Goal: Complete application form

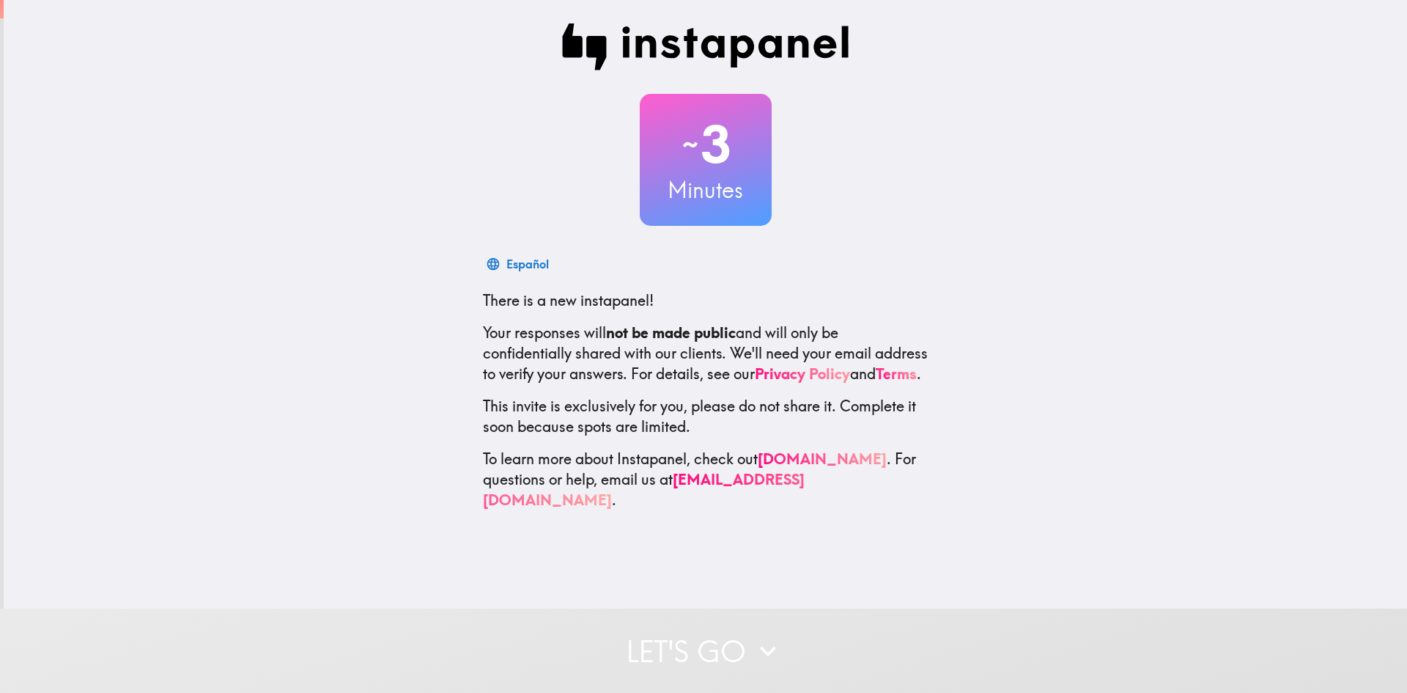
click at [708, 634] on button "Let's go" at bounding box center [703, 650] width 1407 height 84
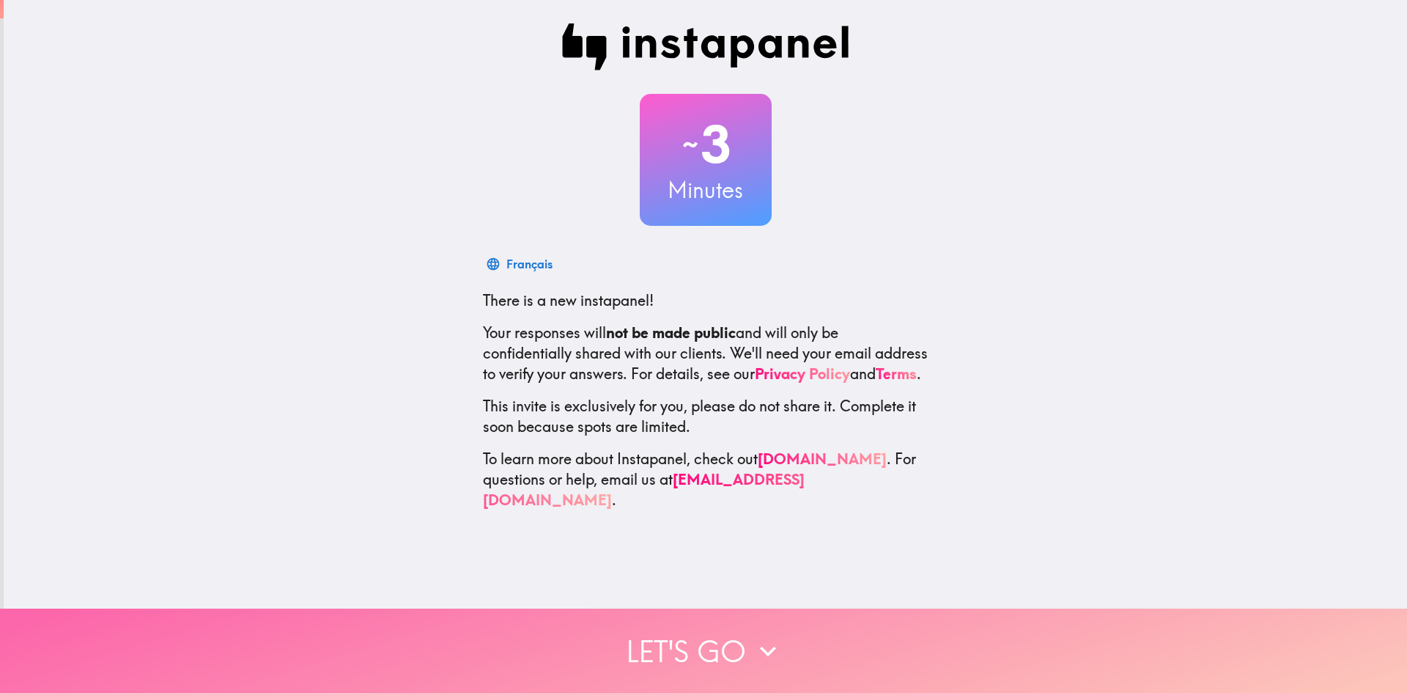
click at [726, 638] on button "Let's go" at bounding box center [703, 650] width 1407 height 84
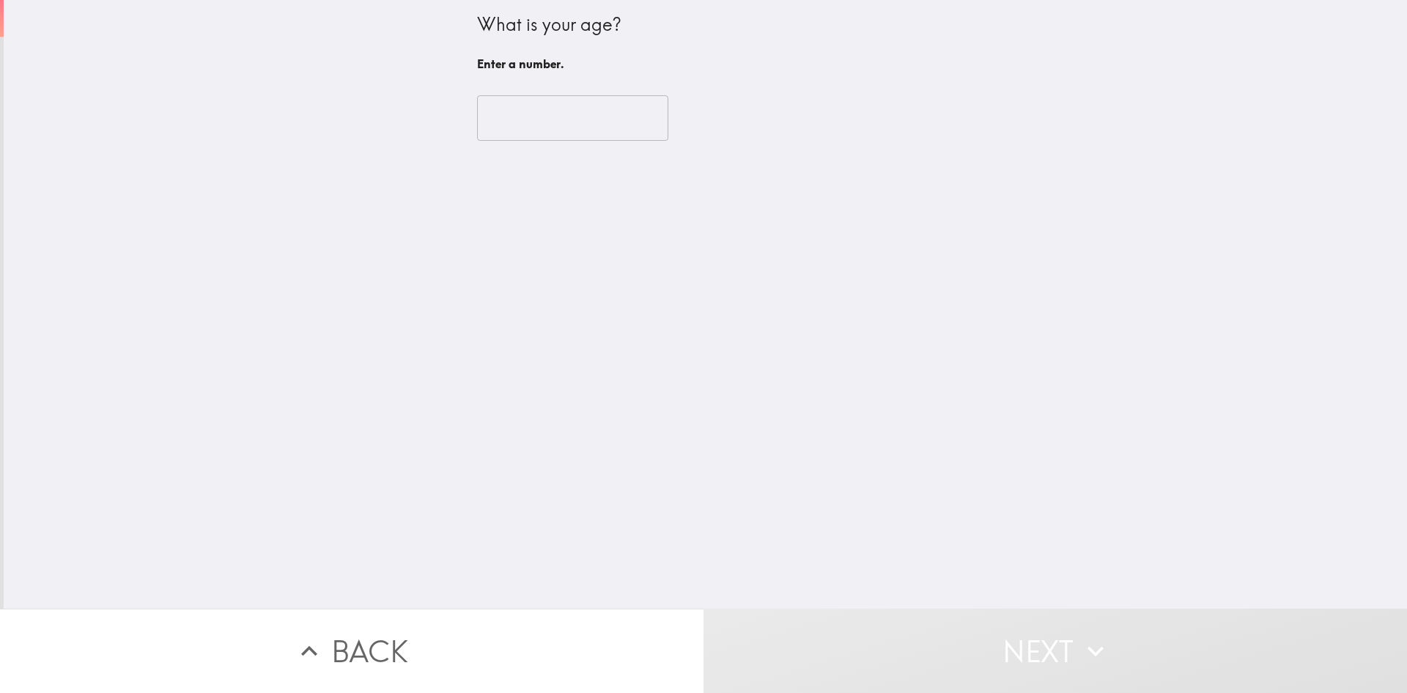
click at [560, 129] on input "number" at bounding box center [572, 117] width 191 height 45
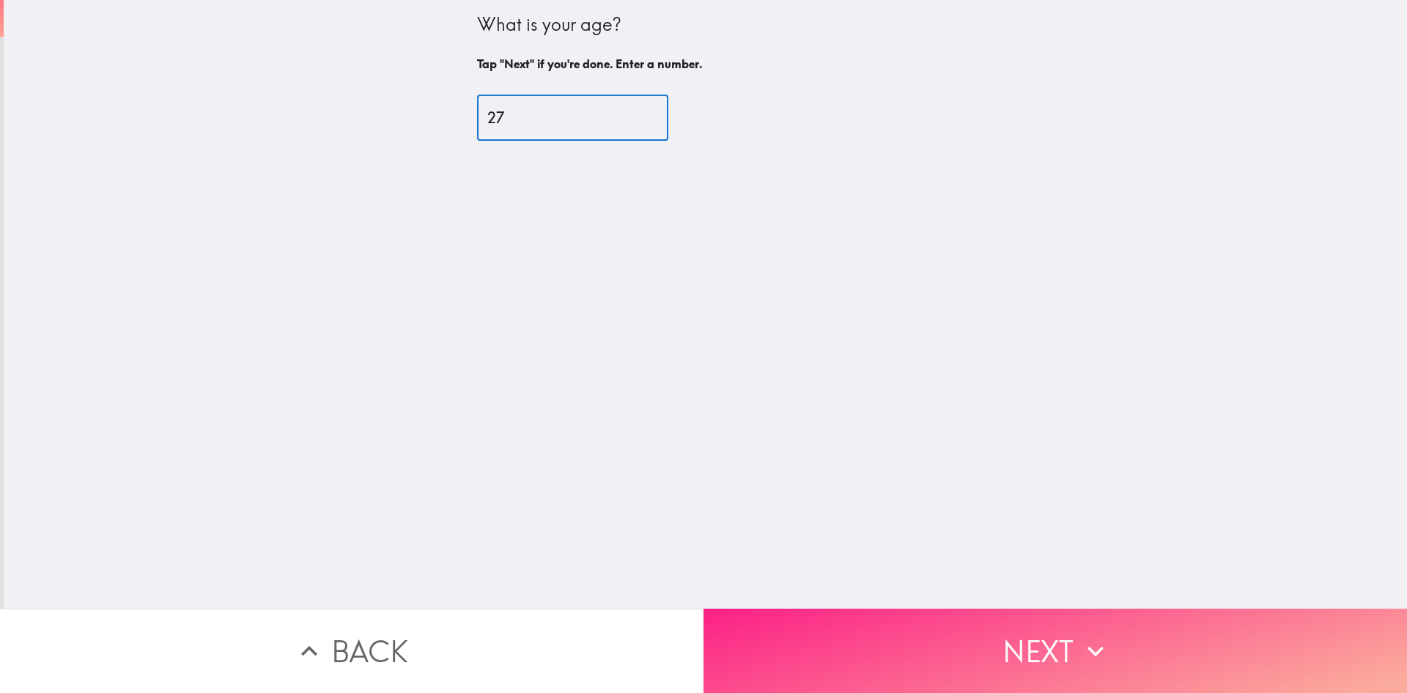
type input "27"
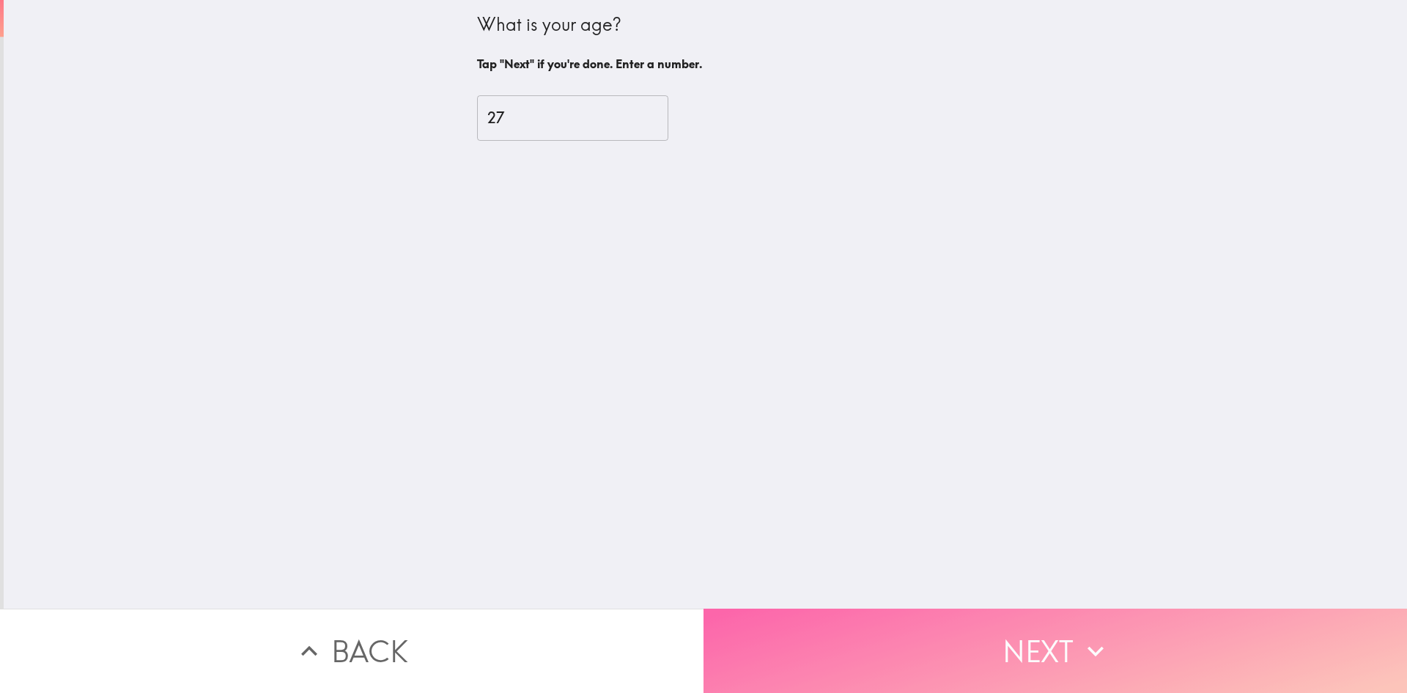
click at [956, 625] on button "Next" at bounding box center [1056, 650] width 704 height 84
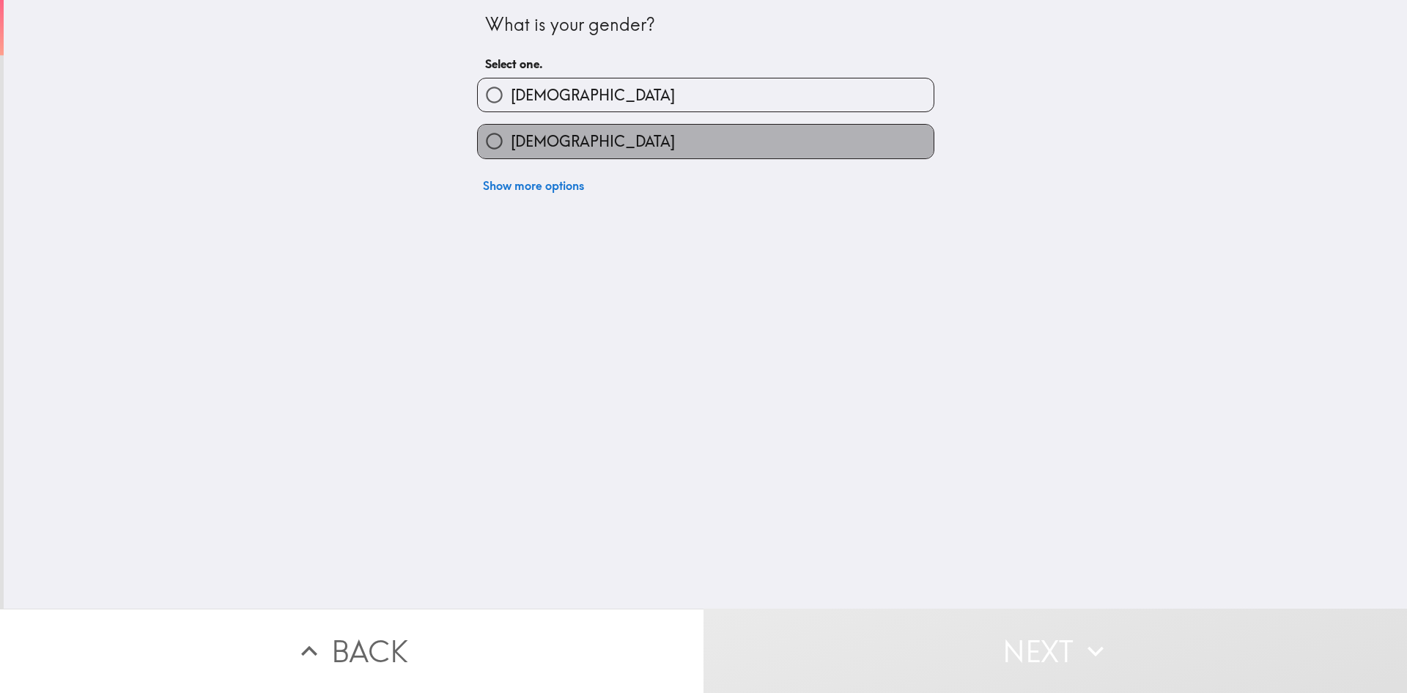
click at [578, 145] on label "[DEMOGRAPHIC_DATA]" at bounding box center [706, 141] width 456 height 33
click at [511, 145] on input "[DEMOGRAPHIC_DATA]" at bounding box center [494, 141] width 33 height 33
radio input "true"
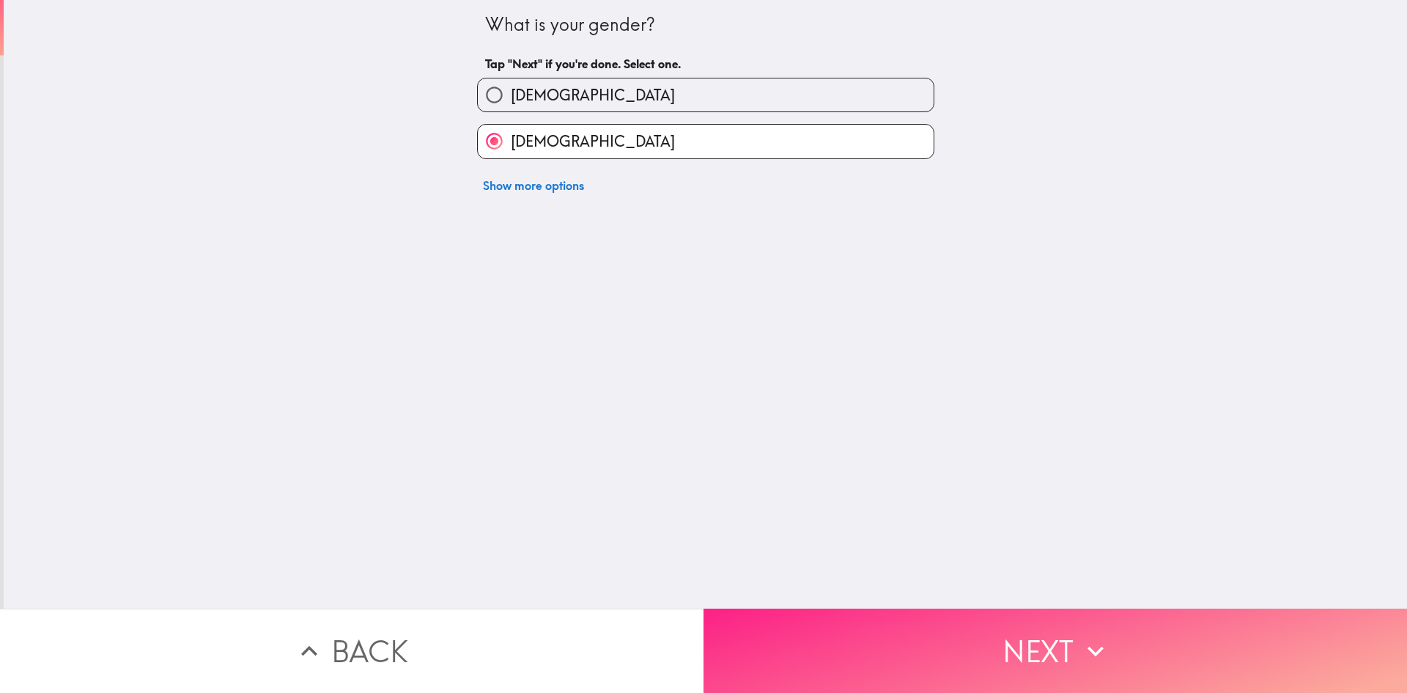
click at [861, 608] on button "Next" at bounding box center [1056, 650] width 704 height 84
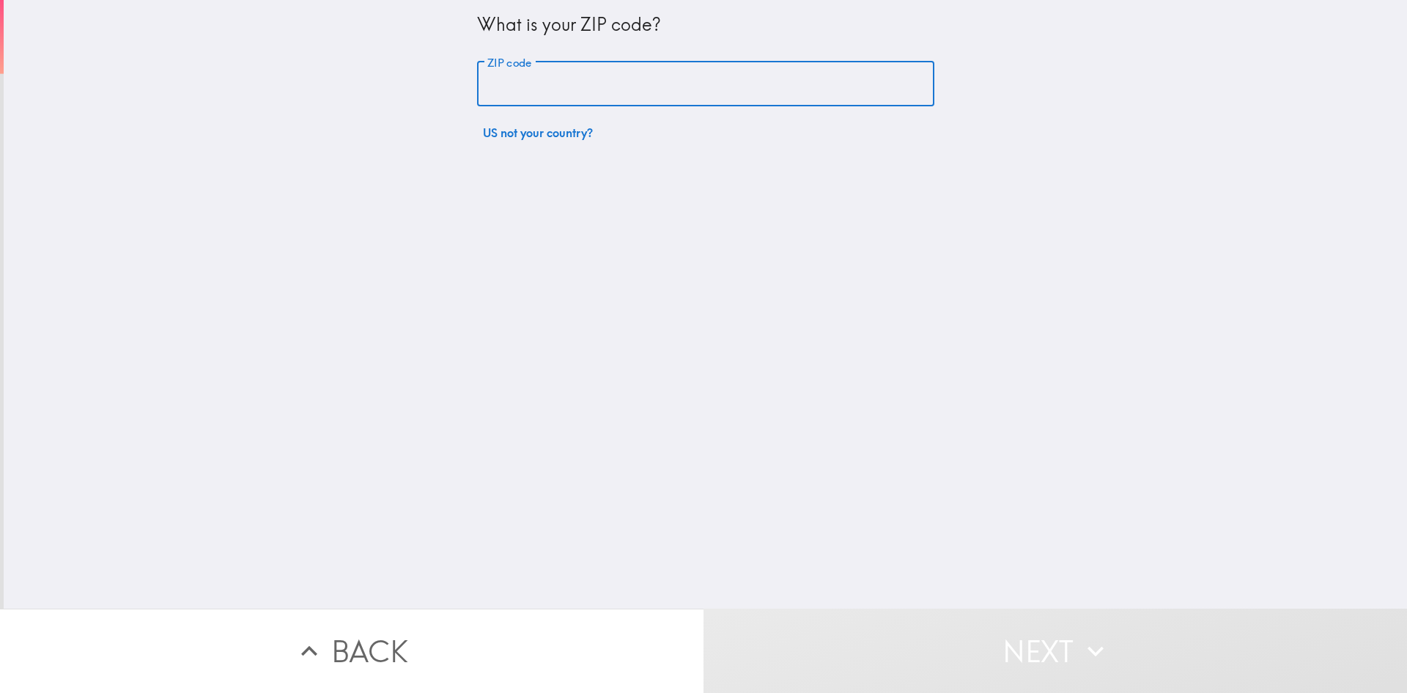
click at [594, 86] on input "ZIP code" at bounding box center [705, 84] width 457 height 45
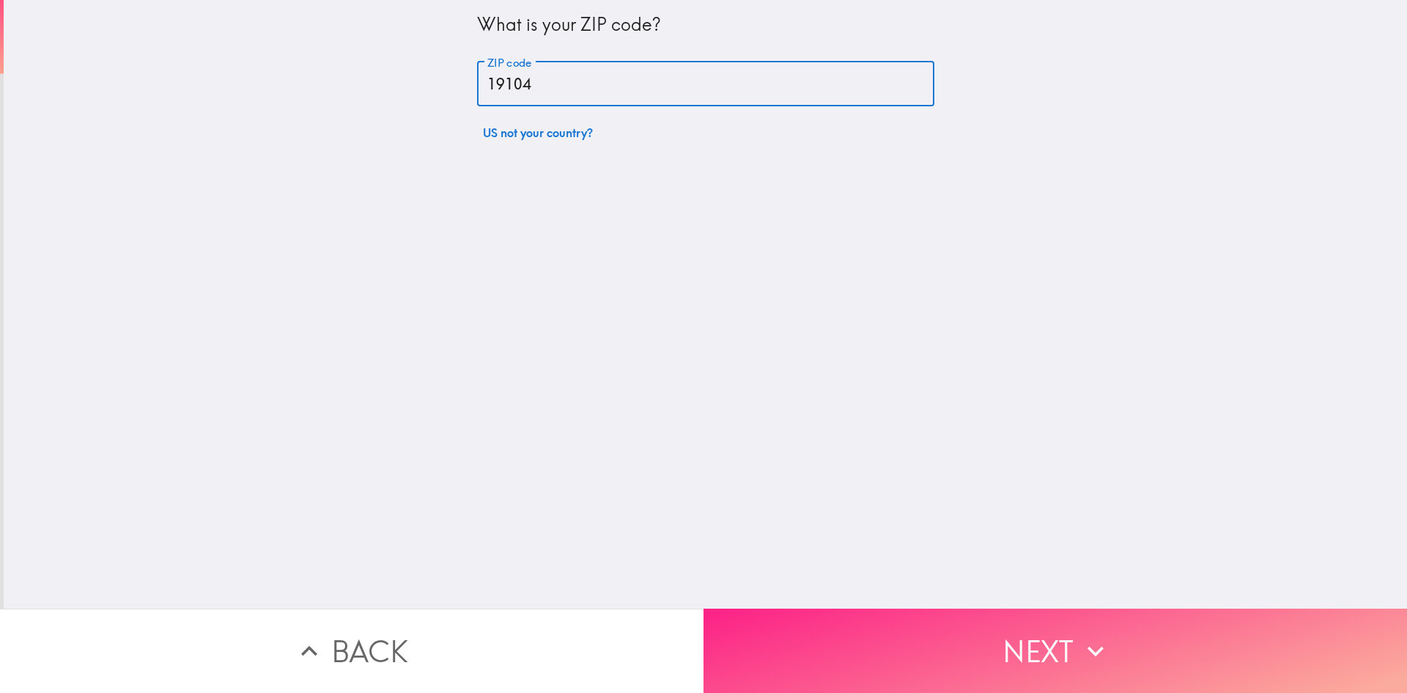
type input "19104"
click at [957, 634] on button "Next" at bounding box center [1056, 650] width 704 height 84
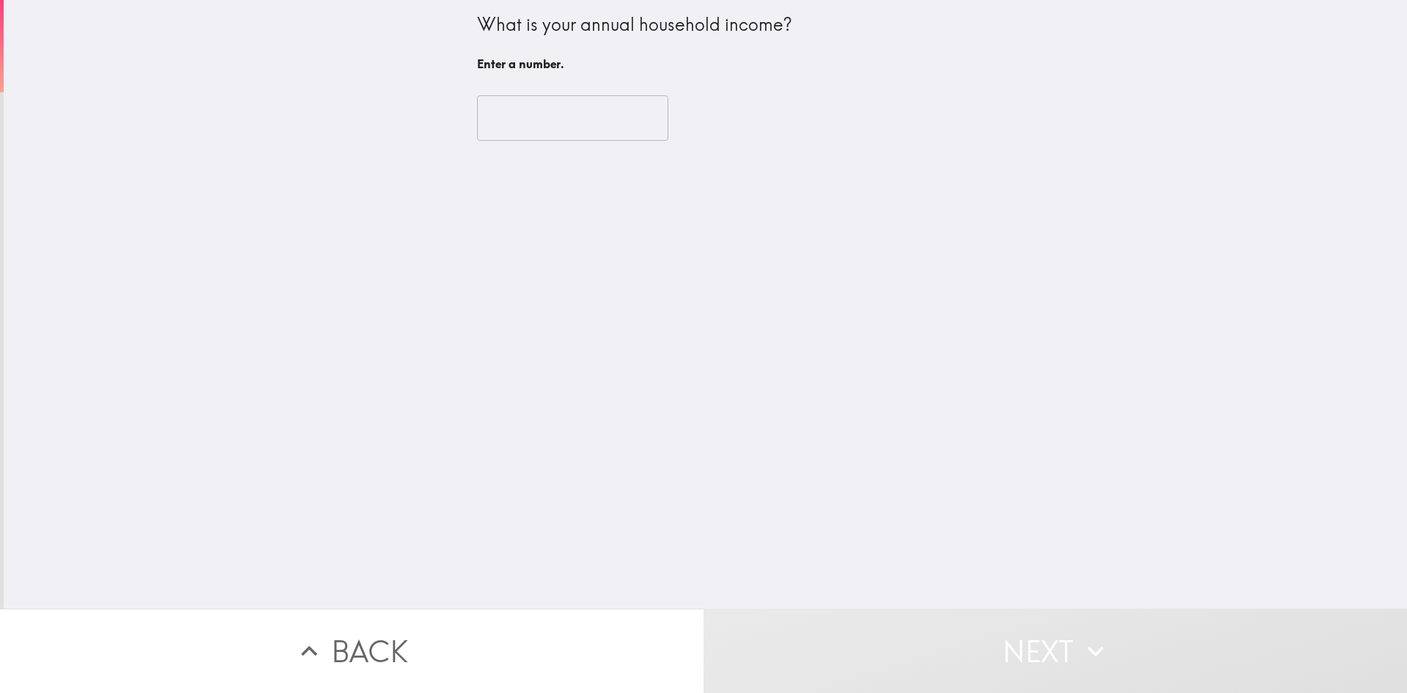
click at [535, 116] on input "number" at bounding box center [572, 117] width 191 height 45
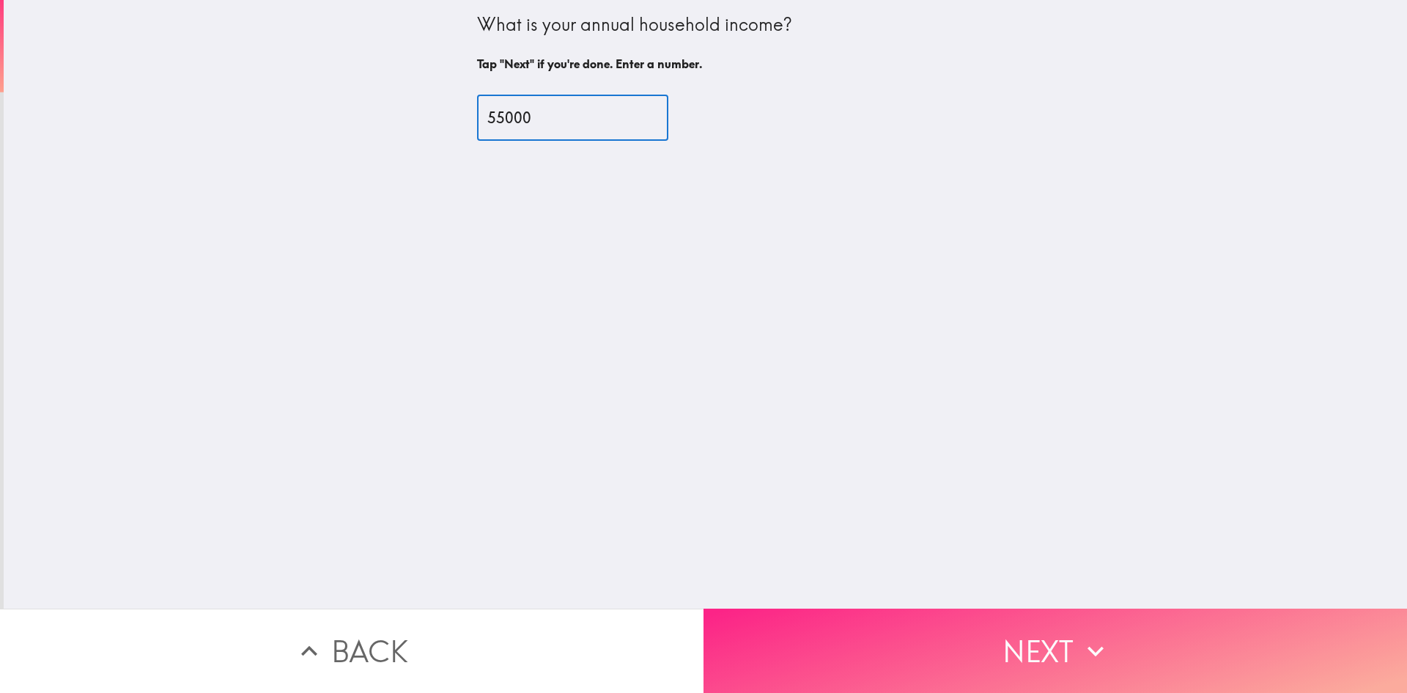
type input "55000"
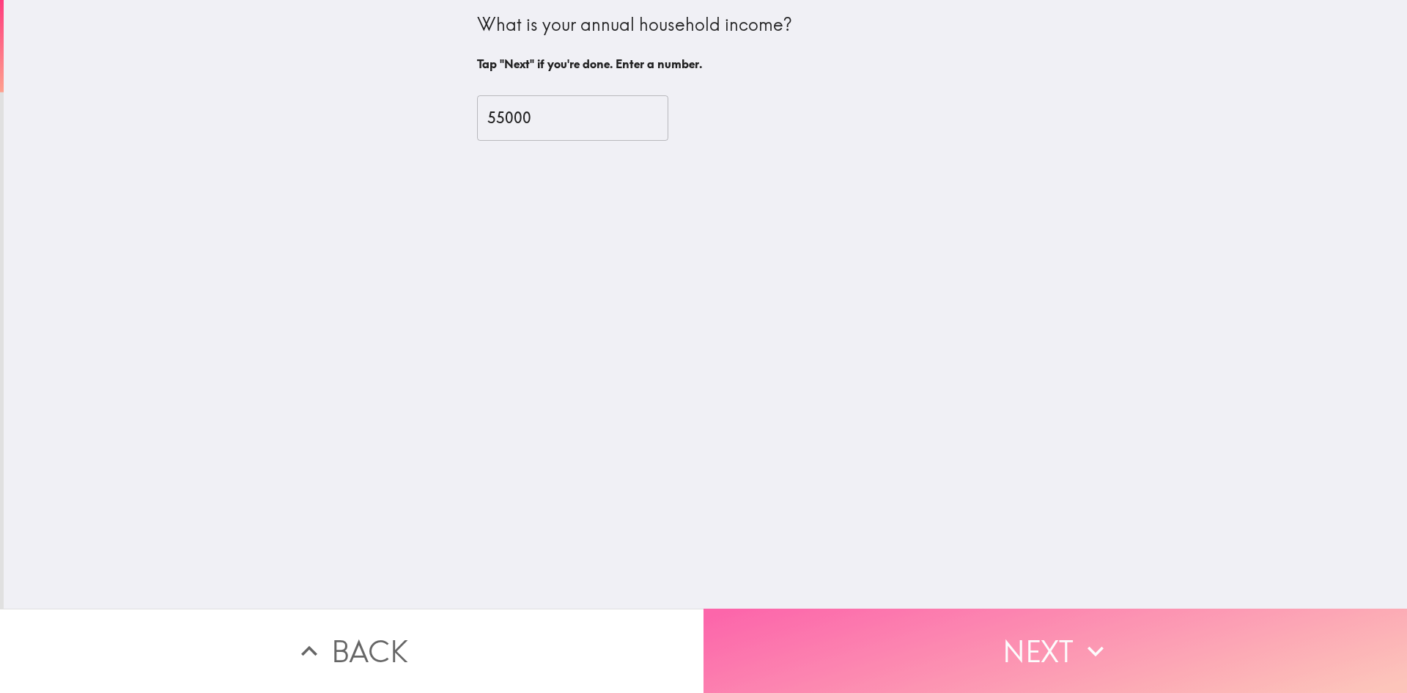
click at [975, 619] on button "Next" at bounding box center [1056, 650] width 704 height 84
